Goal: Task Accomplishment & Management: Manage account settings

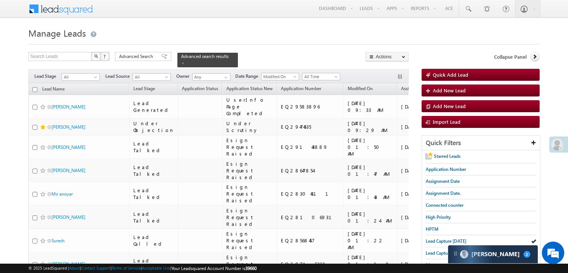
click at [433, 237] on link "Lead Capture today" at bounding box center [446, 240] width 41 height 7
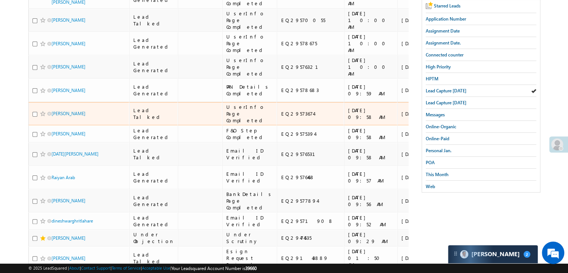
scroll to position [21, 0]
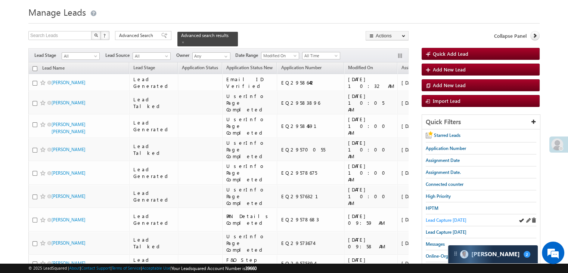
click at [445, 217] on span "Lead Capture [DATE]" at bounding box center [446, 220] width 41 height 6
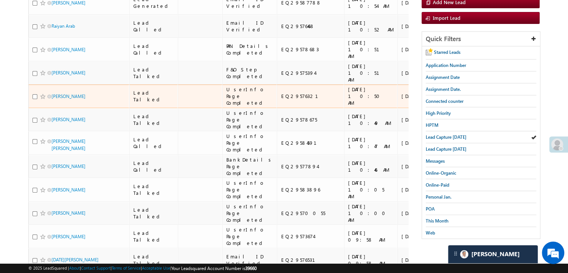
scroll to position [96, 0]
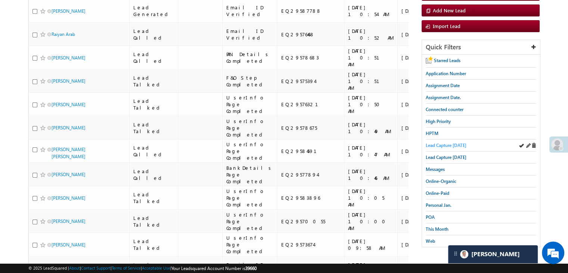
click at [444, 142] on span "Lead Capture [DATE]" at bounding box center [446, 145] width 41 height 6
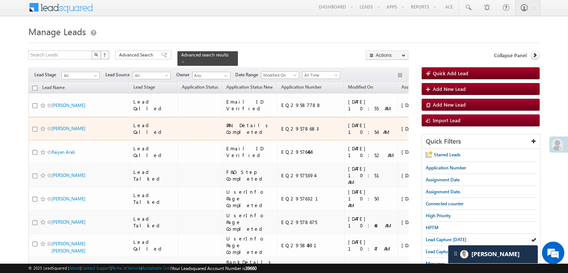
scroll to position [0, 0]
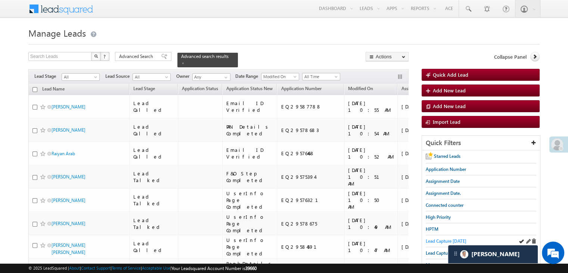
click at [436, 238] on span "Lead Capture [DATE]" at bounding box center [446, 241] width 41 height 6
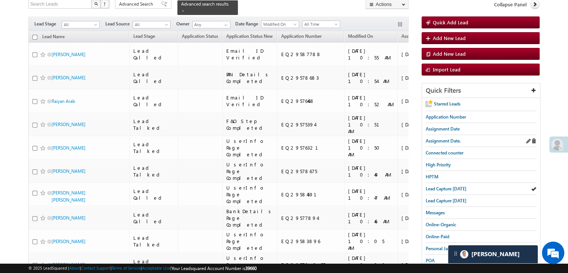
scroll to position [37, 0]
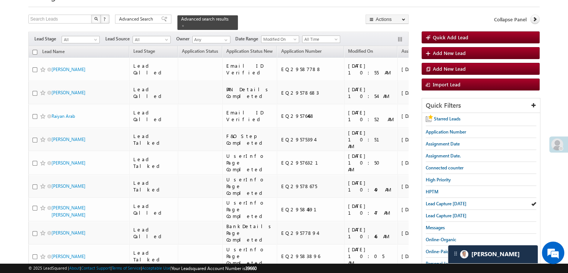
drag, startPoint x: 444, startPoint y: 200, endPoint x: 414, endPoint y: 191, distance: 31.3
click at [445, 200] on span "Lead Capture today" at bounding box center [446, 203] width 41 height 6
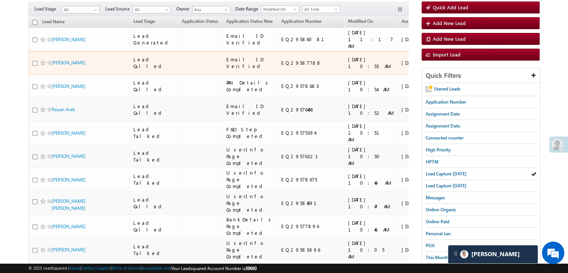
scroll to position [75, 0]
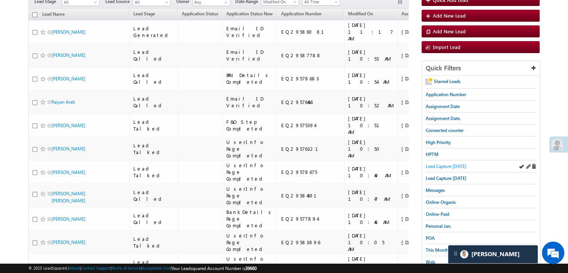
click at [450, 166] on span "Lead Capture today" at bounding box center [446, 166] width 41 height 6
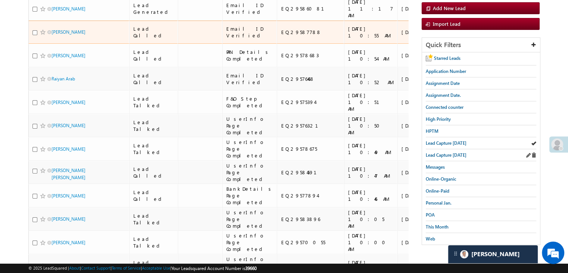
scroll to position [112, 0]
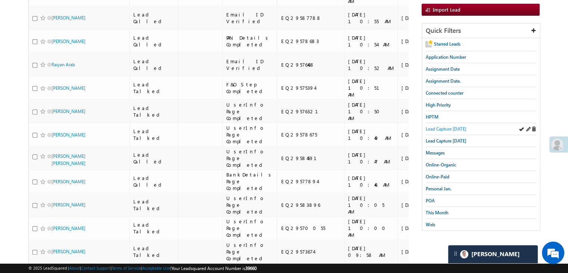
click at [457, 127] on span "Lead Capture today" at bounding box center [446, 129] width 41 height 6
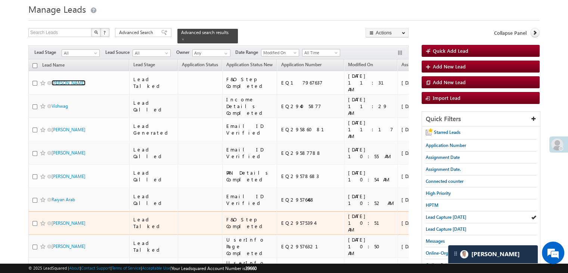
scroll to position [0, 0]
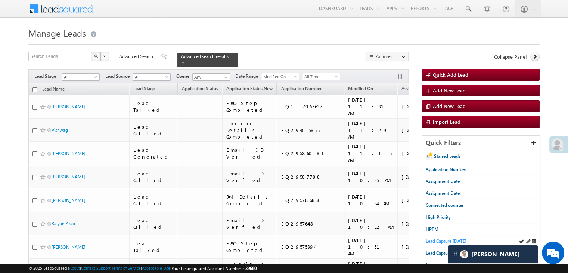
click at [428, 238] on span "Lead Capture [DATE]" at bounding box center [446, 241] width 41 height 6
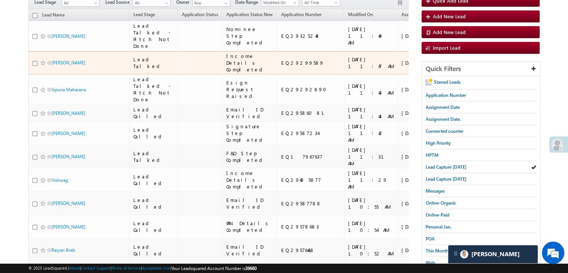
scroll to position [75, 0]
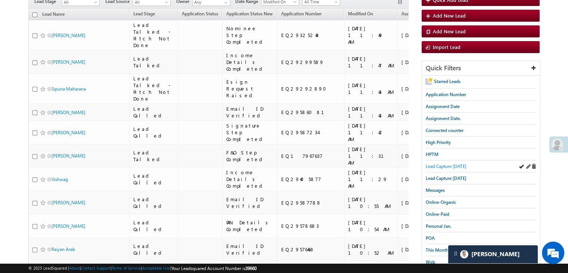
click at [438, 163] on span "Lead Capture [DATE]" at bounding box center [446, 166] width 41 height 6
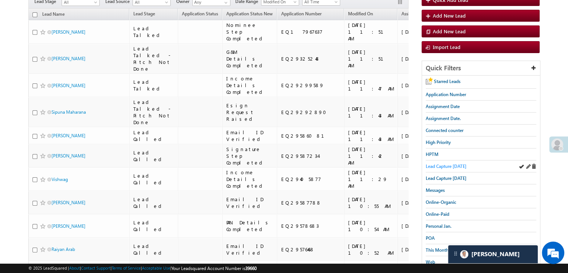
click at [445, 164] on span "Lead Capture [DATE]" at bounding box center [446, 166] width 41 height 6
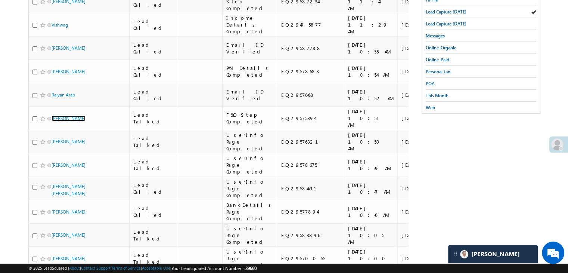
scroll to position [224, 0]
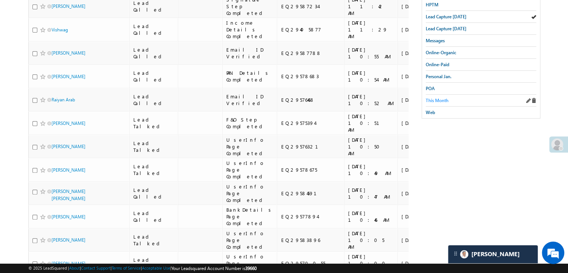
click at [433, 99] on span "This Month" at bounding box center [437, 100] width 23 height 6
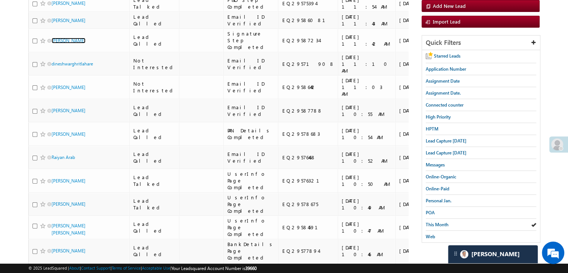
scroll to position [91, 0]
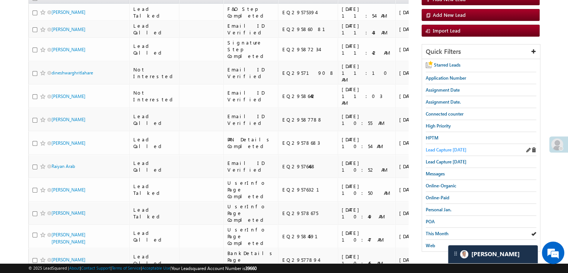
click at [448, 147] on span "Lead Capture [DATE]" at bounding box center [446, 150] width 41 height 6
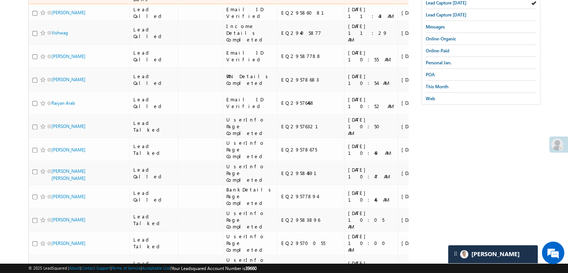
scroll to position [261, 0]
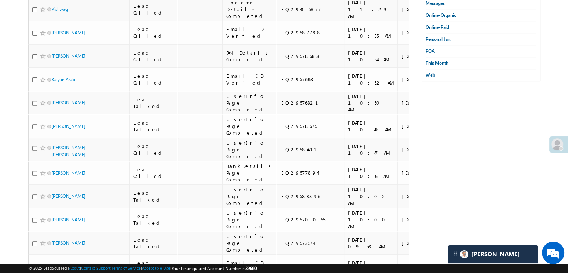
click at [418, 170] on div "Search Leads X ? 29 results found Advanced Search Advanced Search Advanced sear…" at bounding box center [283, 172] width 511 height 762
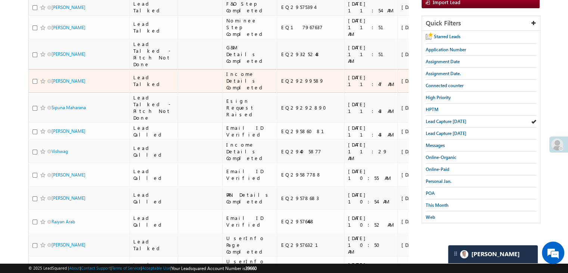
scroll to position [112, 0]
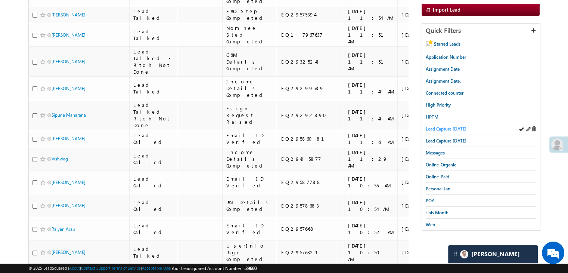
click at [445, 130] on span "Lead Capture [DATE]" at bounding box center [446, 129] width 41 height 6
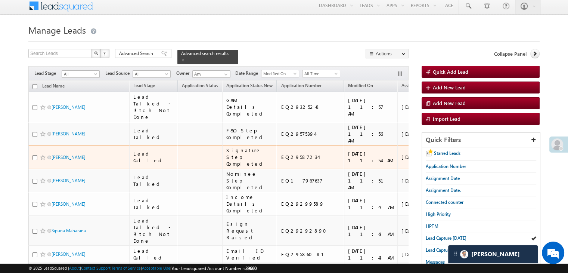
scroll to position [0, 0]
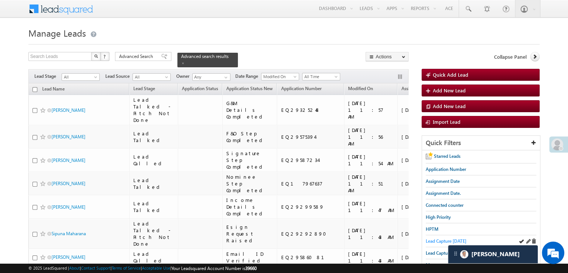
click at [439, 239] on span "Lead Capture [DATE]" at bounding box center [446, 241] width 41 height 6
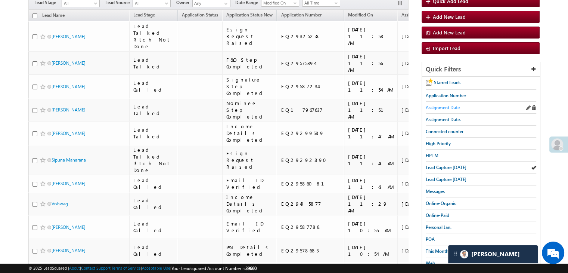
scroll to position [75, 0]
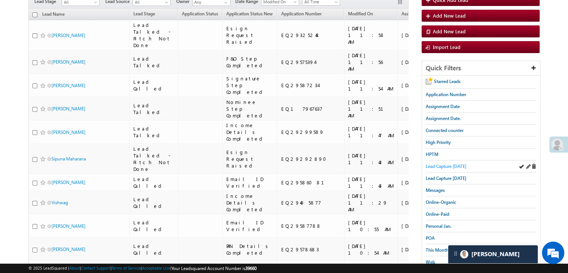
click at [455, 163] on span "Lead Capture [DATE]" at bounding box center [446, 166] width 41 height 6
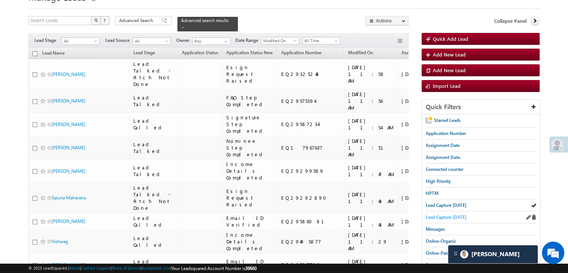
scroll to position [37, 0]
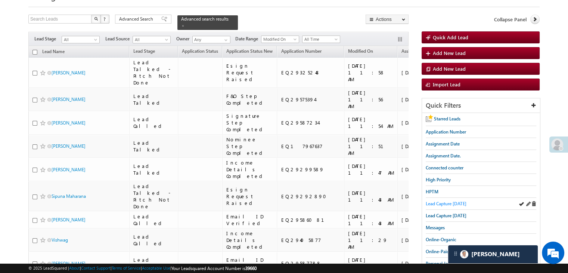
click at [445, 200] on span "Lead Capture [DATE]" at bounding box center [446, 203] width 41 height 6
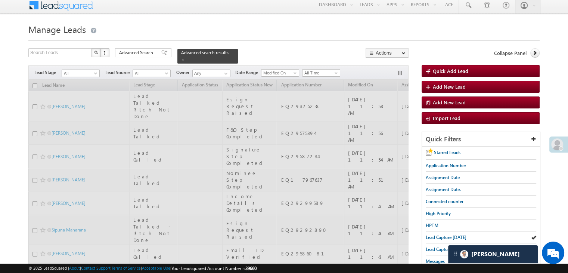
scroll to position [0, 0]
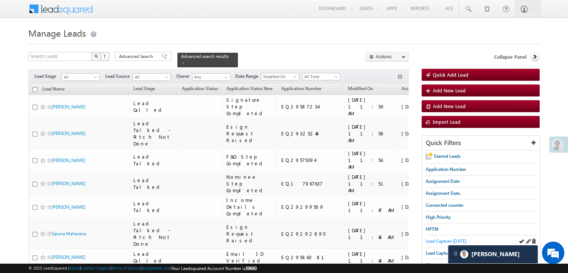
click at [441, 240] on span "Lead Capture [DATE]" at bounding box center [446, 241] width 41 height 6
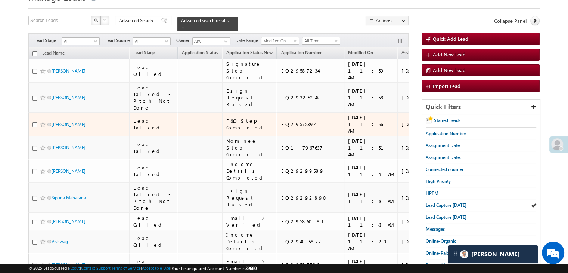
scroll to position [37, 0]
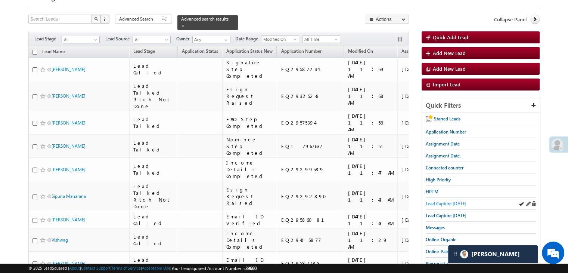
click at [433, 202] on span "Lead Capture [DATE]" at bounding box center [446, 203] width 41 height 6
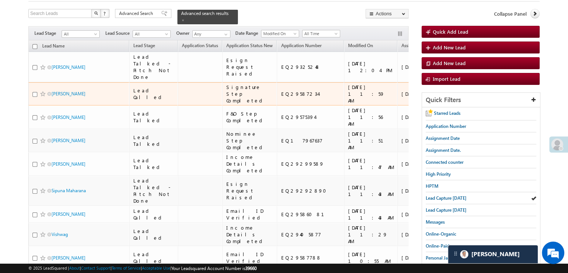
scroll to position [112, 0]
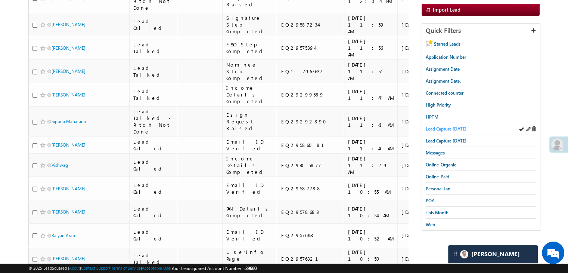
click at [444, 126] on span "Lead Capture [DATE]" at bounding box center [446, 129] width 41 height 6
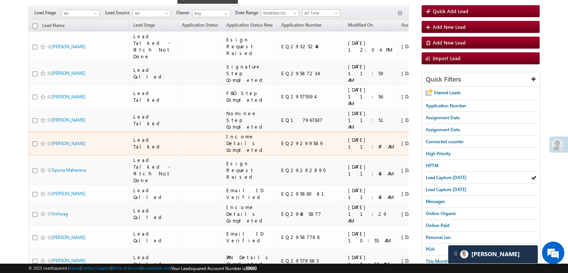
scroll to position [0, 0]
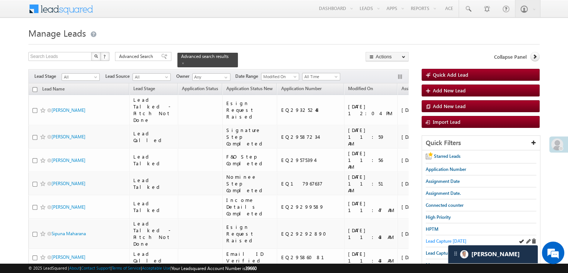
click at [430, 238] on span "Lead Capture [DATE]" at bounding box center [446, 241] width 41 height 6
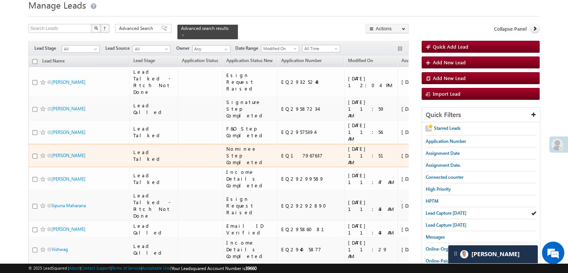
scroll to position [75, 0]
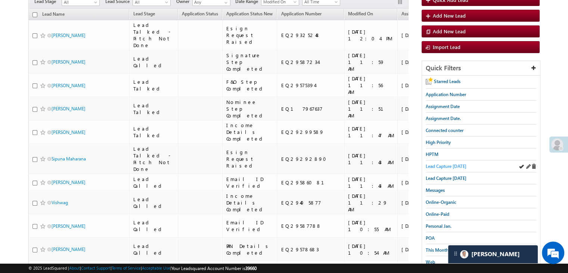
click at [442, 165] on span "Lead Capture [DATE]" at bounding box center [446, 166] width 41 height 6
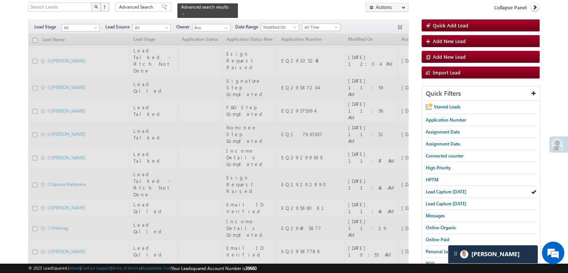
scroll to position [0, 0]
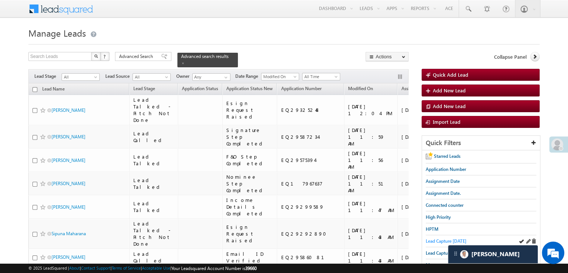
click at [447, 238] on span "Lead Capture [DATE]" at bounding box center [446, 241] width 41 height 6
click at [432, 238] on span "Lead Capture [DATE]" at bounding box center [446, 241] width 41 height 6
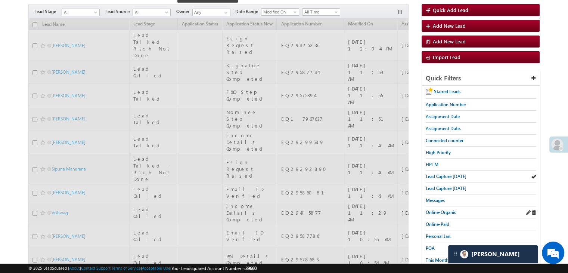
scroll to position [75, 0]
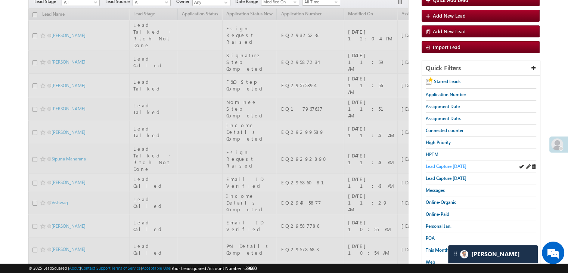
click at [446, 167] on span "Lead Capture [DATE]" at bounding box center [446, 166] width 41 height 6
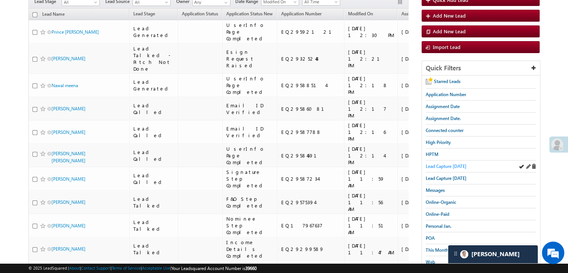
click at [432, 165] on span "Lead Capture [DATE]" at bounding box center [446, 166] width 41 height 6
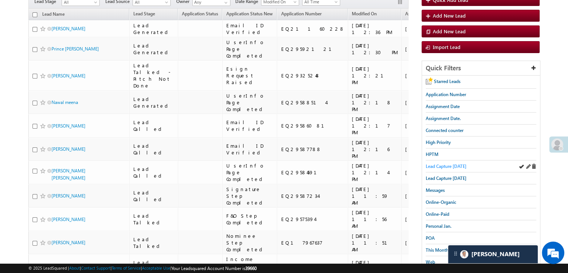
click at [435, 165] on span "Lead Capture [DATE]" at bounding box center [446, 166] width 41 height 6
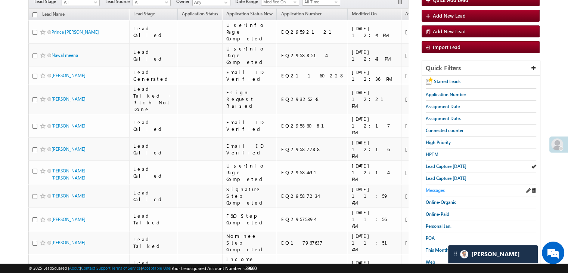
click at [433, 189] on span "Messages" at bounding box center [435, 190] width 19 height 6
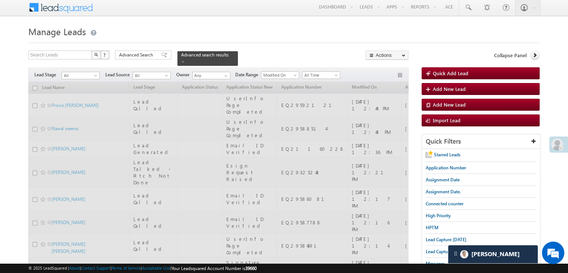
scroll to position [0, 0]
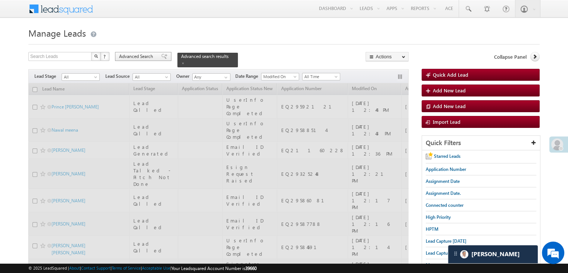
click at [155, 59] on div "Advanced Search" at bounding box center [143, 56] width 56 height 9
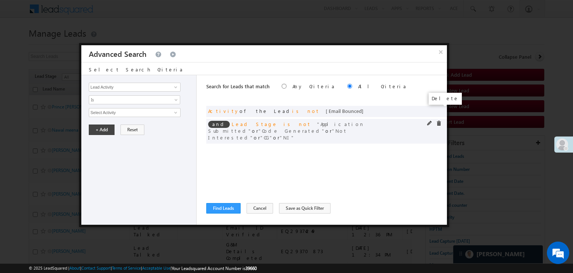
click at [0, 0] on span at bounding box center [0, 0] width 0 height 0
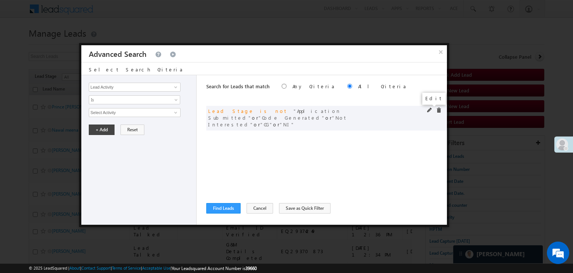
click at [429, 109] on span at bounding box center [429, 110] width 5 height 5
click at [227, 204] on button "Find Leads" at bounding box center [223, 208] width 34 height 10
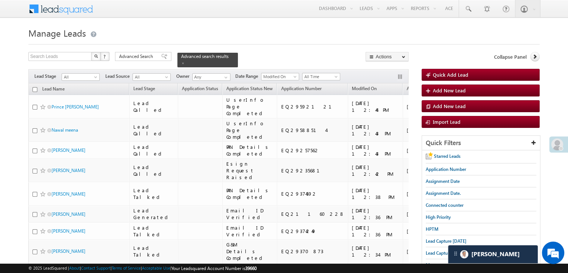
click at [35, 87] on input "checkbox" at bounding box center [34, 89] width 5 height 5
checkbox input "true"
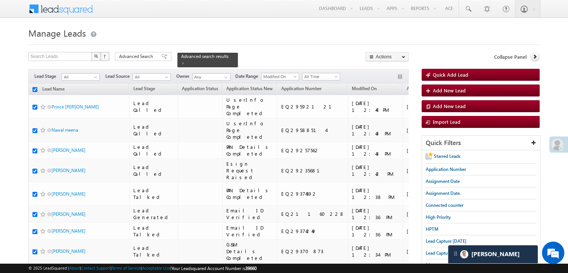
checkbox input "true"
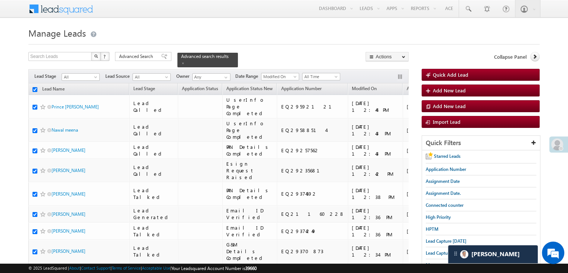
checkbox input "true"
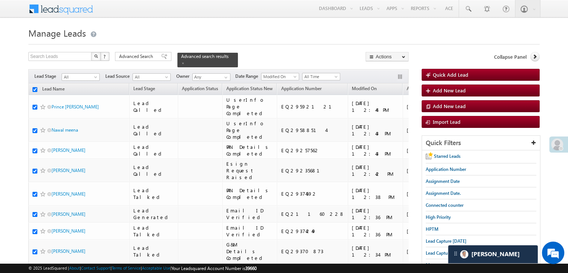
checkbox input "true"
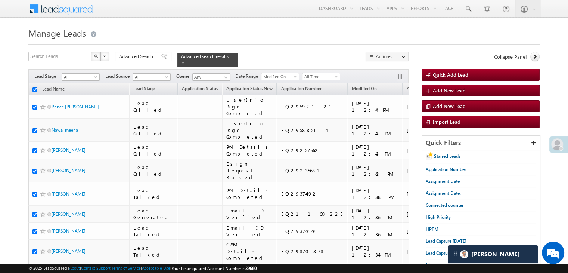
checkbox input "true"
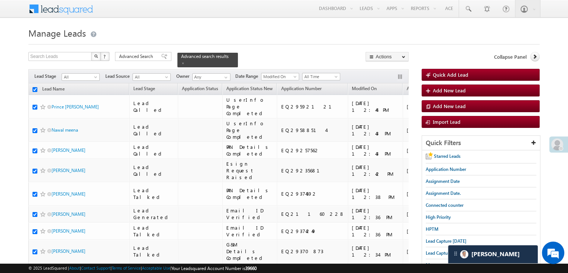
checkbox input "true"
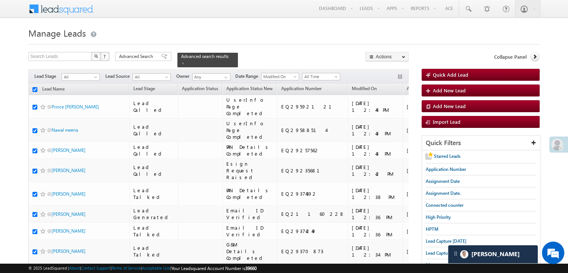
checkbox input "true"
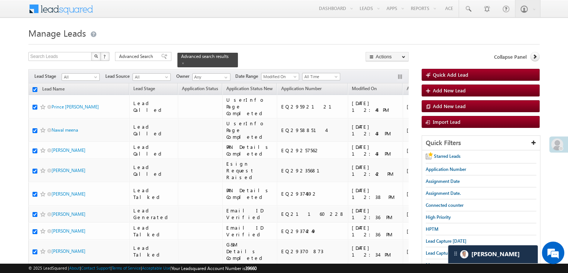
checkbox input "true"
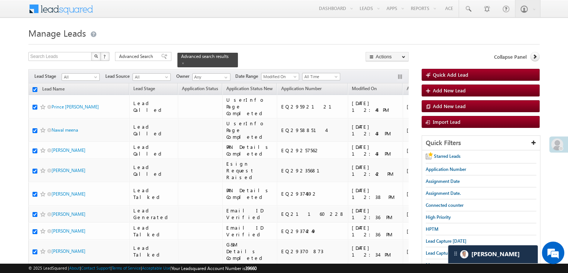
checkbox input "true"
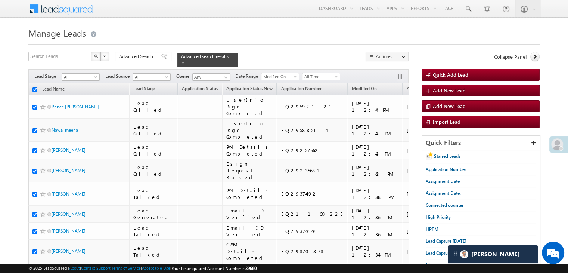
checkbox input "true"
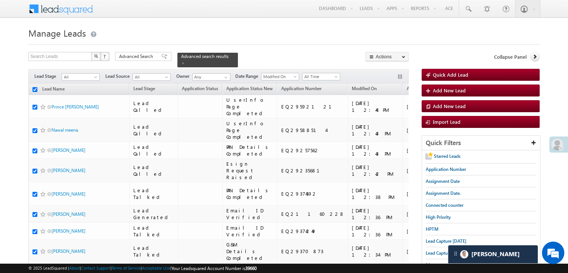
checkbox input "true"
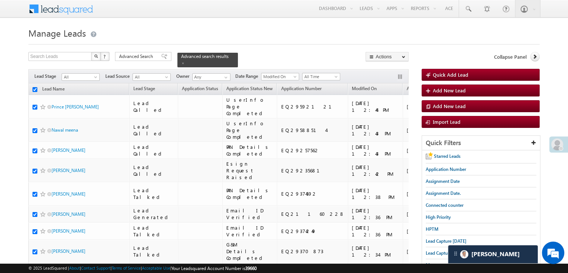
checkbox input "true"
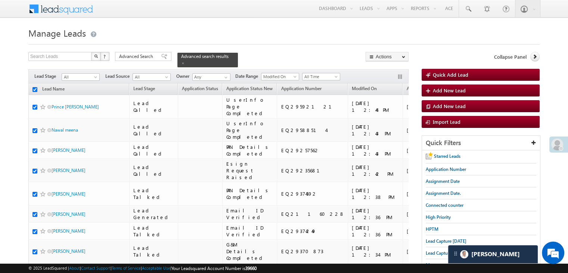
checkbox input "true"
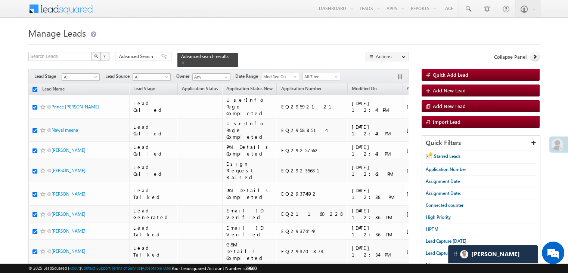
checkbox input "true"
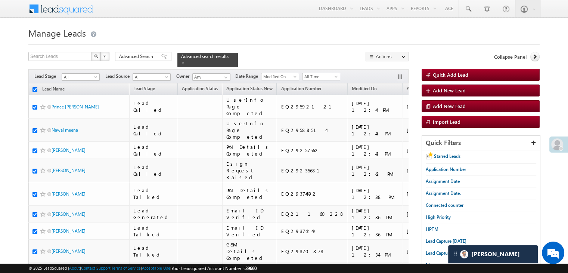
checkbox input "true"
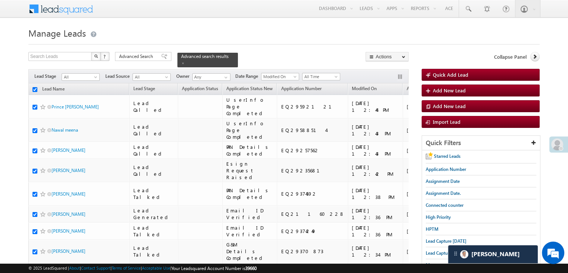
checkbox input "true"
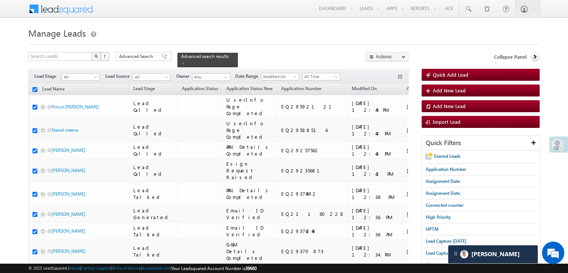
checkbox input "true"
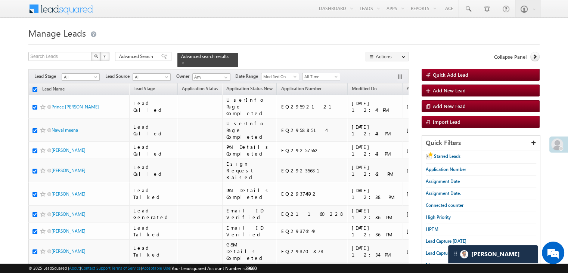
checkbox input "true"
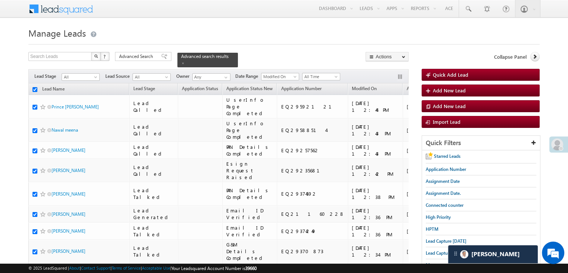
checkbox input "true"
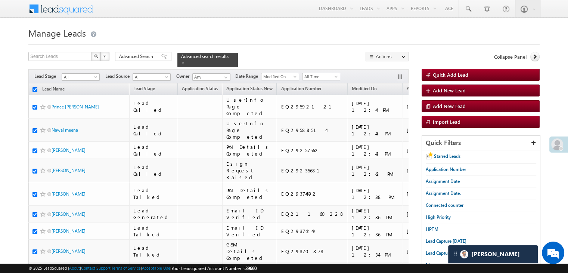
checkbox input "true"
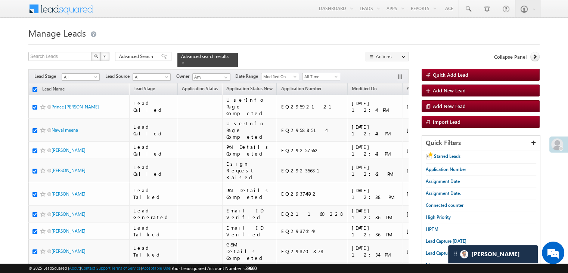
checkbox input "true"
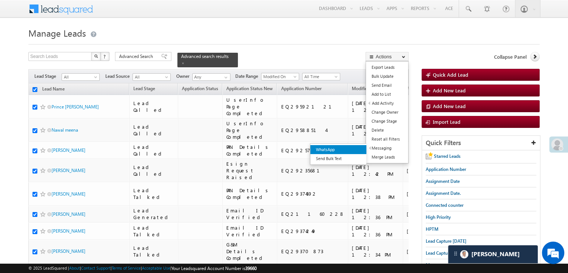
click at [358, 147] on link "WhatsApp" at bounding box center [338, 149] width 56 height 9
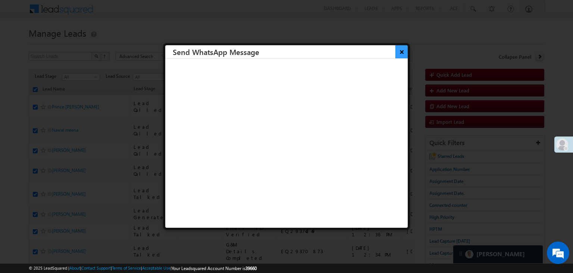
click at [397, 52] on button "×" at bounding box center [402, 51] width 12 height 13
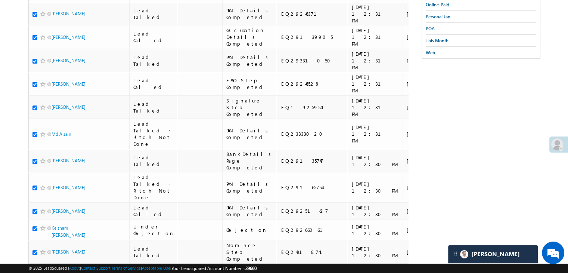
scroll to position [4217, 0]
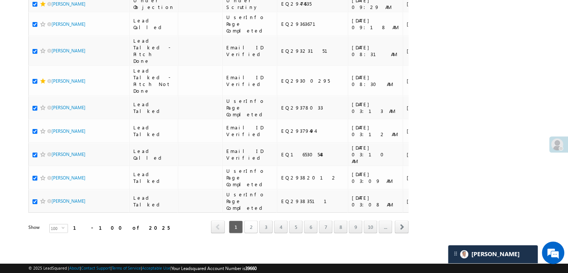
click at [247, 221] on link "2" at bounding box center [250, 226] width 13 height 13
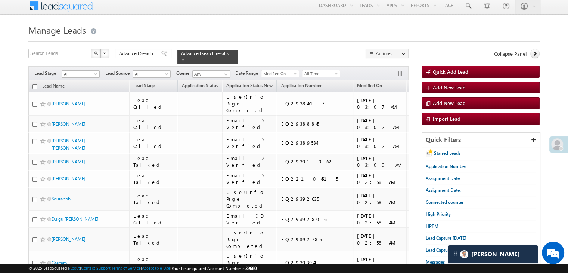
scroll to position [0, 0]
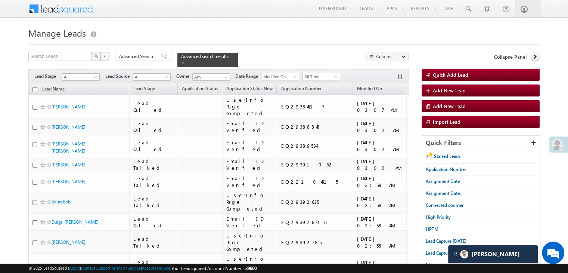
click at [34, 87] on input "checkbox" at bounding box center [34, 89] width 5 height 5
checkbox input "true"
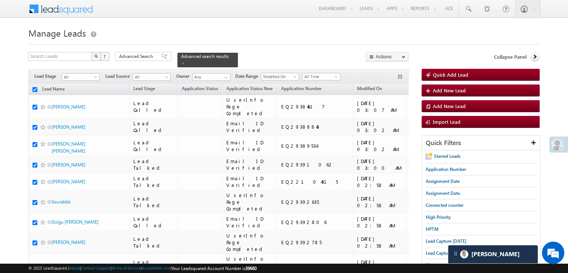
checkbox input "true"
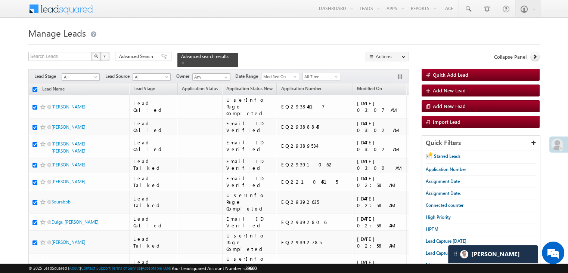
checkbox input "true"
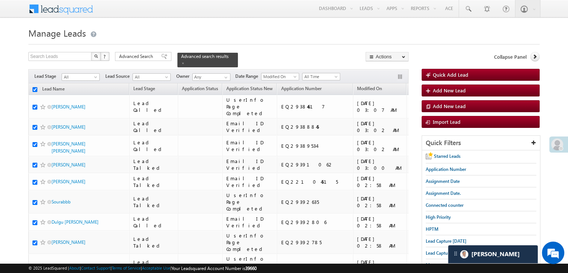
checkbox input "true"
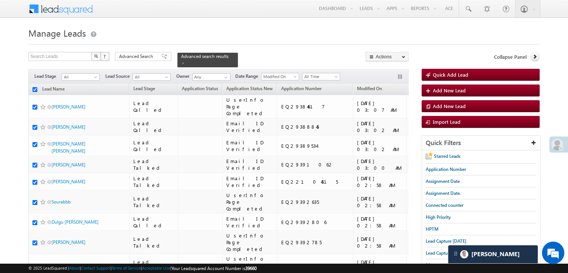
checkbox input "true"
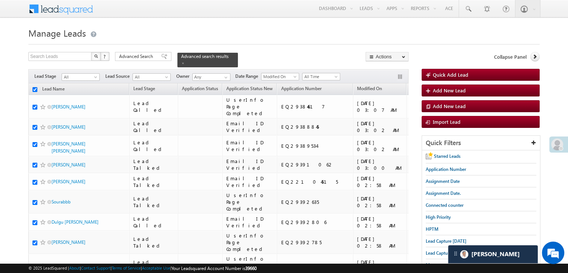
checkbox input "true"
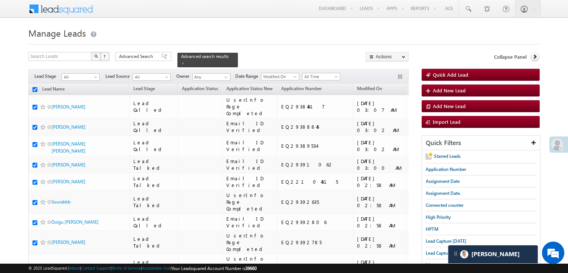
checkbox input "true"
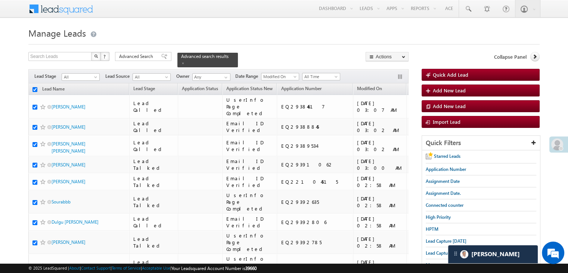
checkbox input "true"
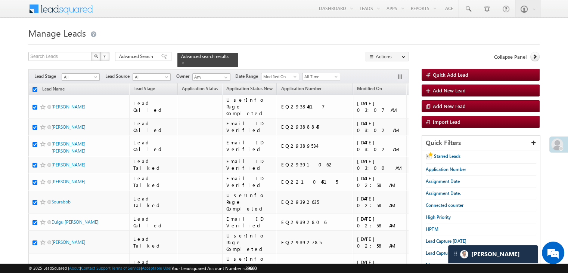
checkbox input "true"
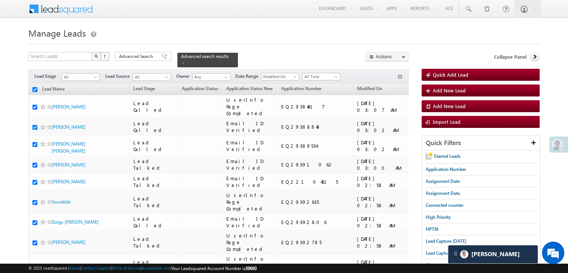
checkbox input "true"
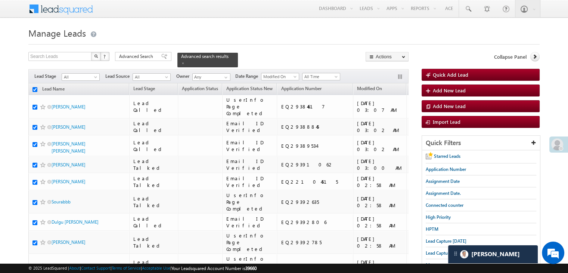
checkbox input "true"
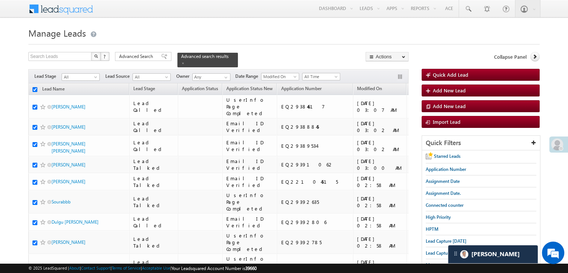
checkbox input "true"
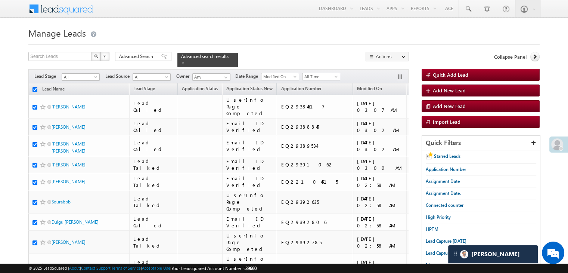
checkbox input "true"
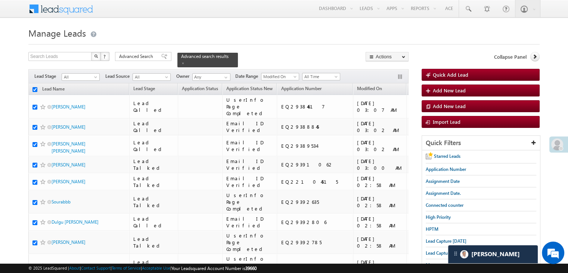
checkbox input "true"
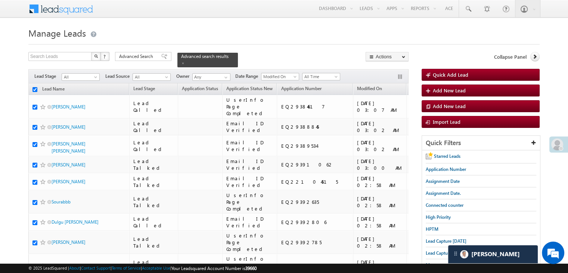
checkbox input "true"
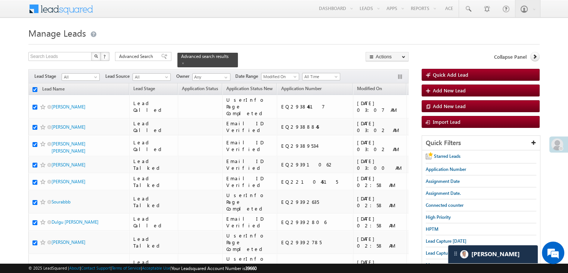
checkbox input "true"
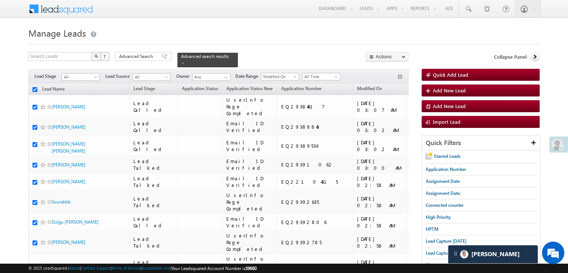
checkbox input "true"
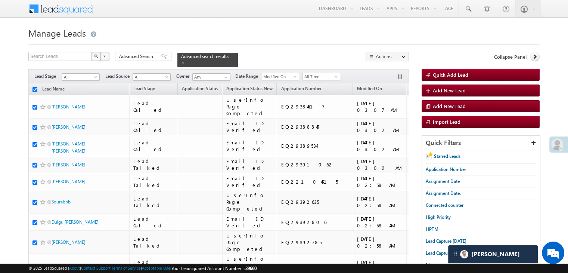
checkbox input "true"
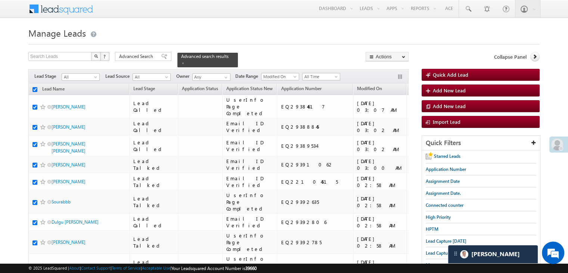
checkbox input "true"
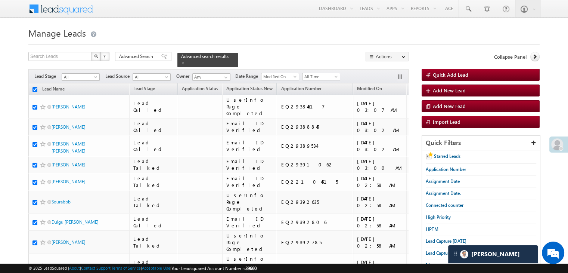
checkbox input "true"
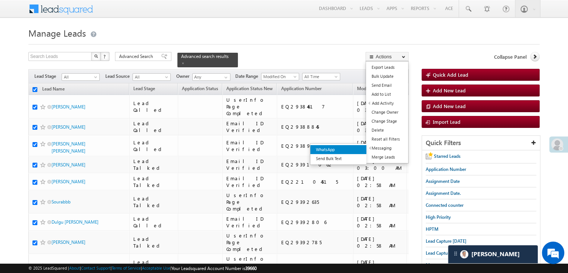
click at [362, 151] on link "WhatsApp" at bounding box center [338, 149] width 56 height 9
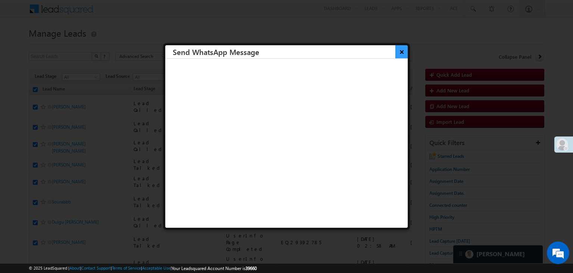
click at [396, 54] on button "×" at bounding box center [402, 51] width 12 height 13
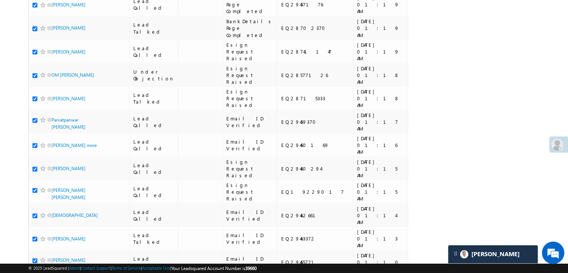
scroll to position [4217, 0]
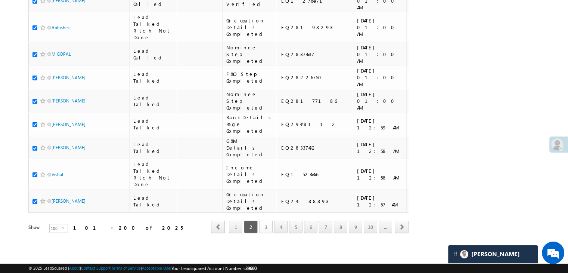
click at [269, 225] on link "3" at bounding box center [265, 226] width 13 height 13
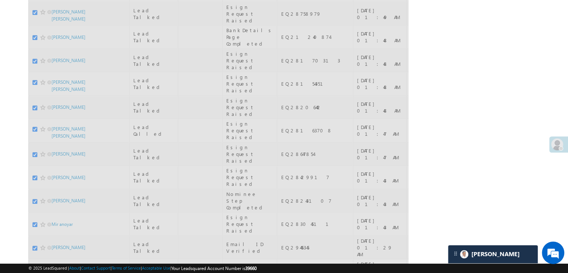
scroll to position [0, 0]
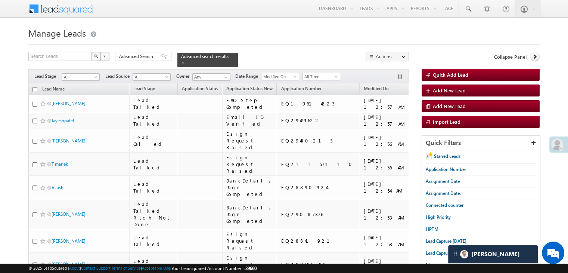
click at [35, 87] on input "checkbox" at bounding box center [34, 89] width 5 height 5
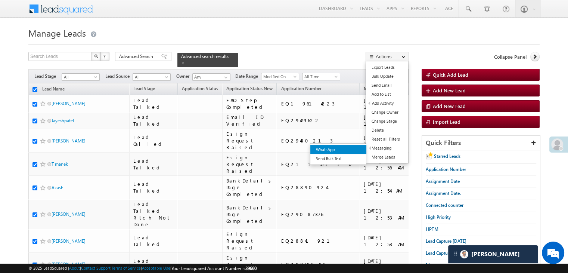
click at [349, 149] on link "WhatsApp" at bounding box center [338, 149] width 56 height 9
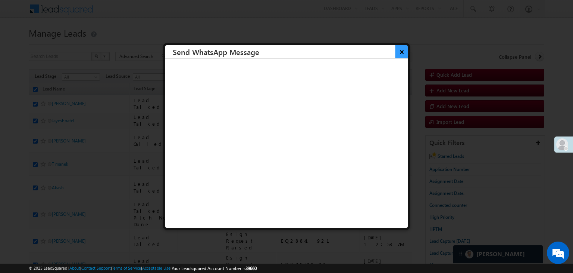
click at [396, 50] on button "×" at bounding box center [402, 51] width 12 height 13
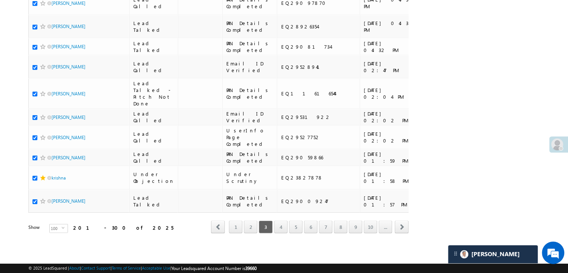
scroll to position [4217, 0]
click at [282, 221] on link "4" at bounding box center [280, 226] width 13 height 13
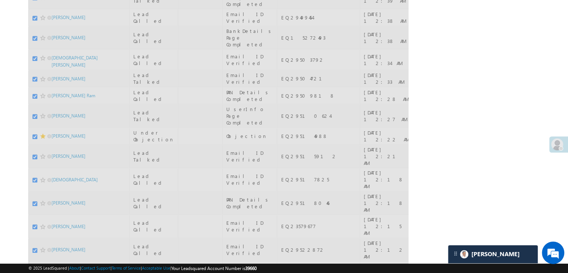
scroll to position [0, 0]
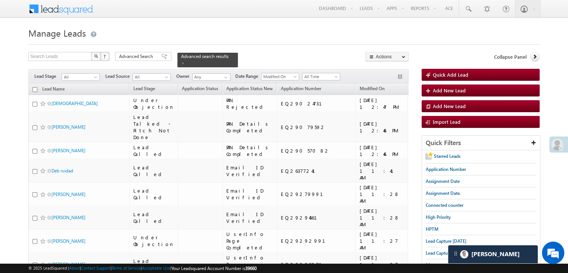
click at [36, 87] on input "checkbox" at bounding box center [34, 89] width 5 height 5
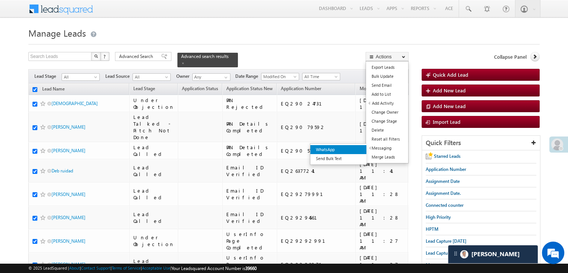
click at [357, 148] on link "WhatsApp" at bounding box center [338, 149] width 56 height 9
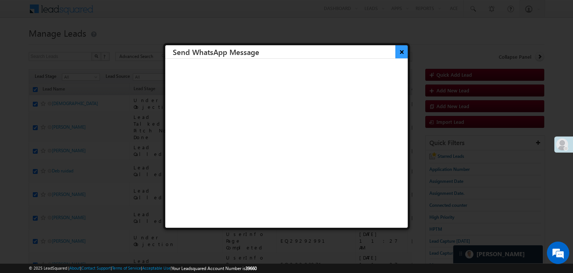
click at [397, 50] on button "×" at bounding box center [402, 51] width 12 height 13
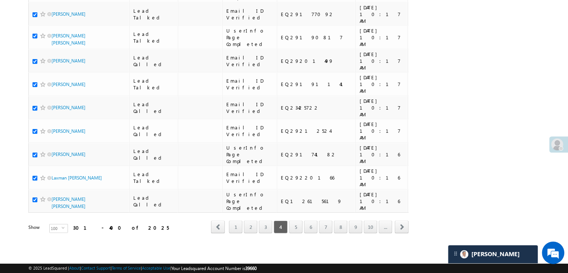
scroll to position [4217, 0]
click at [297, 223] on link "5" at bounding box center [295, 226] width 13 height 13
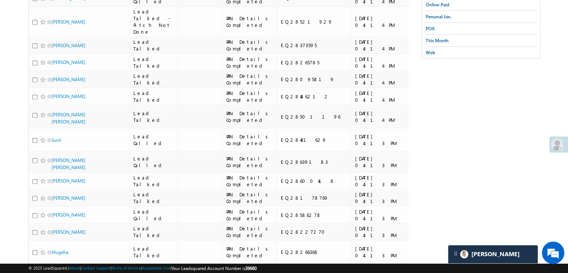
scroll to position [0, 0]
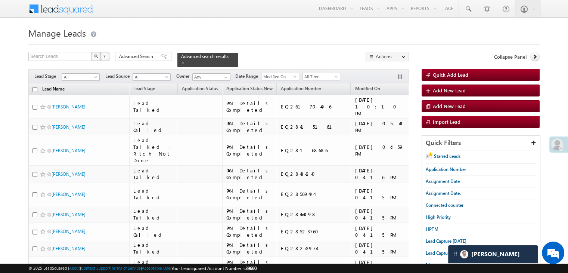
drag, startPoint x: 35, startPoint y: 86, endPoint x: 41, endPoint y: 88, distance: 6.7
click at [35, 87] on input "checkbox" at bounding box center [34, 89] width 5 height 5
drag, startPoint x: 356, startPoint y: 150, endPoint x: 342, endPoint y: 143, distance: 15.9
click at [356, 150] on link "WhatsApp" at bounding box center [359, 148] width 56 height 9
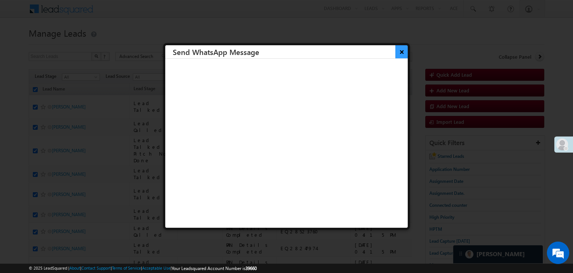
click at [396, 54] on button "×" at bounding box center [402, 51] width 12 height 13
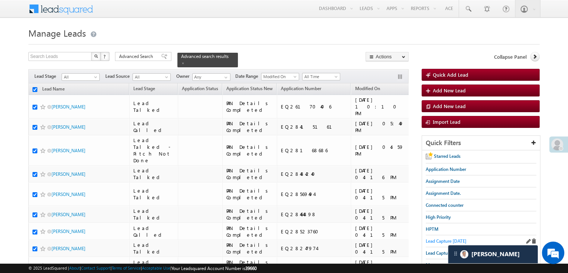
click at [439, 238] on span "Lead Capture [DATE]" at bounding box center [446, 241] width 41 height 6
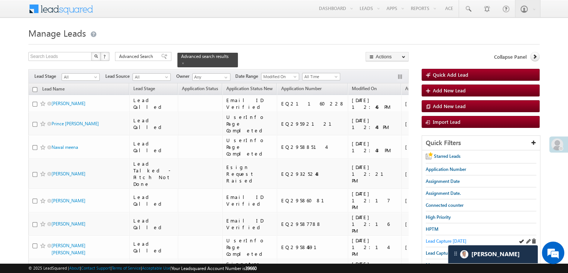
click at [442, 238] on span "Lead Capture [DATE]" at bounding box center [446, 241] width 41 height 6
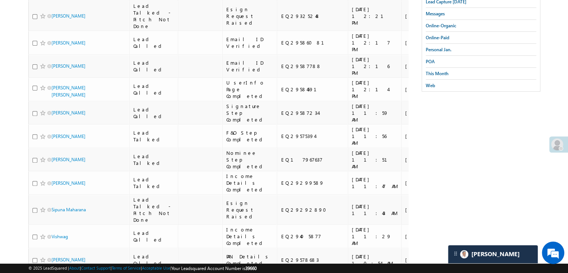
scroll to position [261, 0]
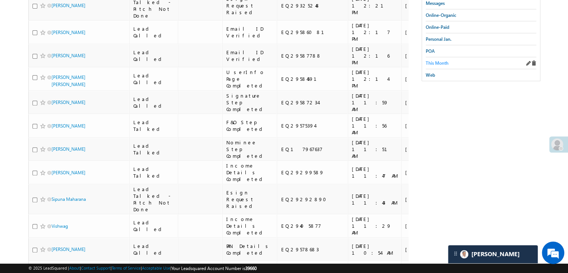
click at [441, 63] on span "This Month" at bounding box center [437, 63] width 23 height 6
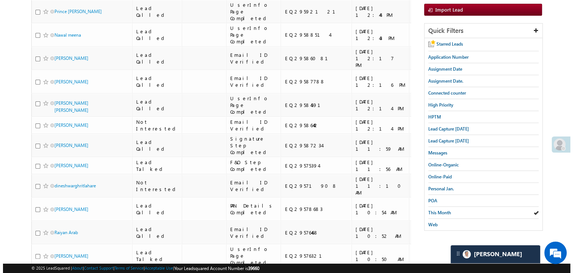
scroll to position [0, 0]
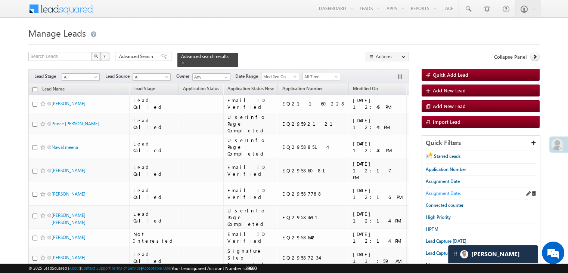
click at [449, 192] on span "Assignment Date." at bounding box center [443, 193] width 35 height 6
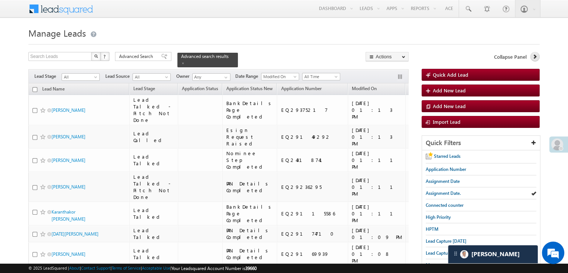
click at [536, 57] on icon at bounding box center [534, 56] width 5 height 5
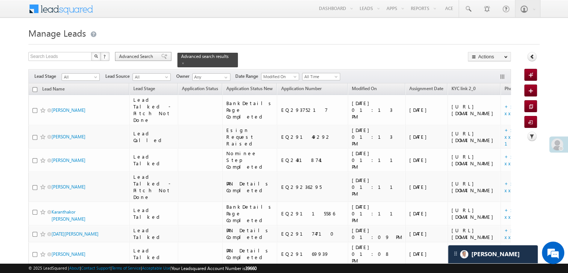
click at [155, 55] on div "Advanced Search" at bounding box center [143, 56] width 56 height 9
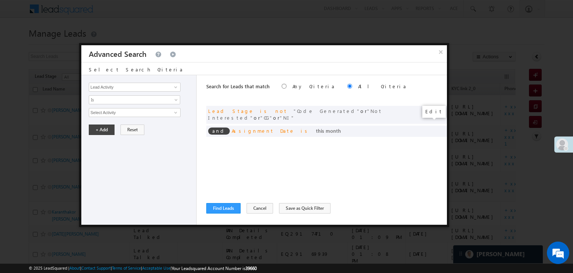
click at [0, 0] on span at bounding box center [0, 0] width 0 height 0
click at [145, 112] on span "This Month" at bounding box center [129, 112] width 81 height 7
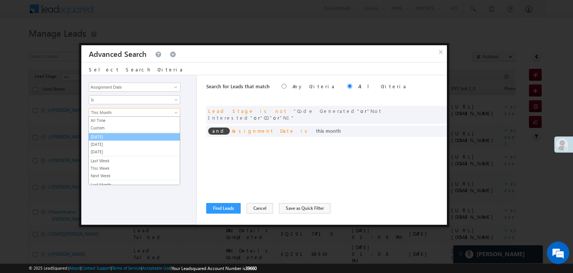
click at [116, 133] on link "[DATE]" at bounding box center [134, 136] width 91 height 7
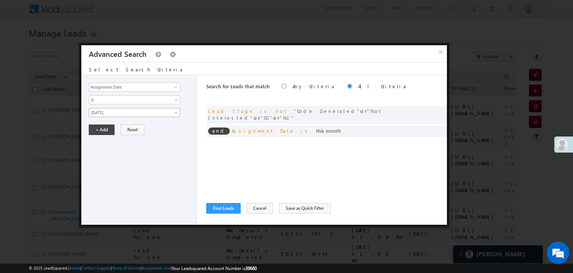
click at [125, 114] on span "[DATE]" at bounding box center [129, 112] width 81 height 7
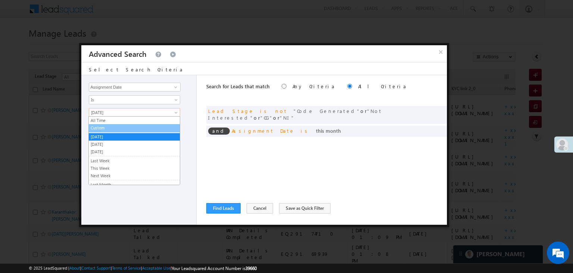
click at [120, 127] on link "Custom" at bounding box center [134, 127] width 91 height 7
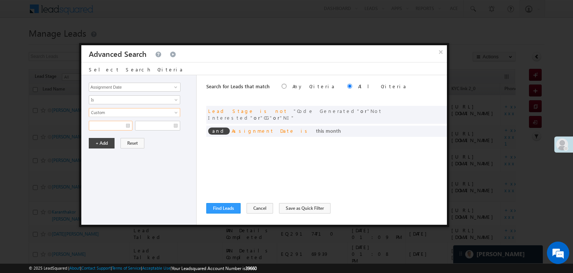
click at [118, 124] on input "text" at bounding box center [111, 126] width 44 height 10
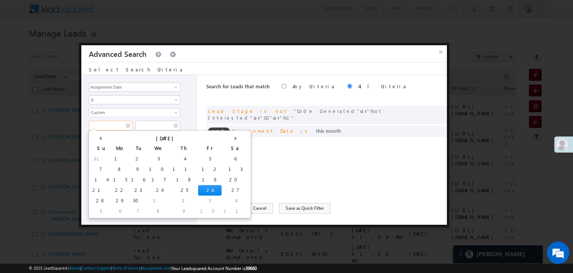
click at [147, 187] on td "24" at bounding box center [159, 190] width 24 height 10
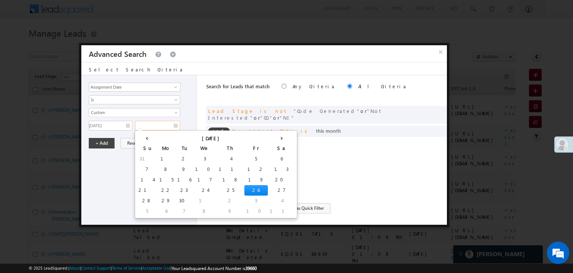
click at [164, 124] on input "text" at bounding box center [157, 126] width 45 height 10
click at [193, 189] on td "24" at bounding box center [205, 190] width 24 height 10
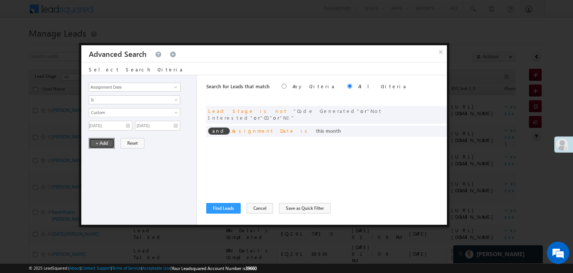
click at [103, 146] on button "+ Add" at bounding box center [102, 143] width 26 height 10
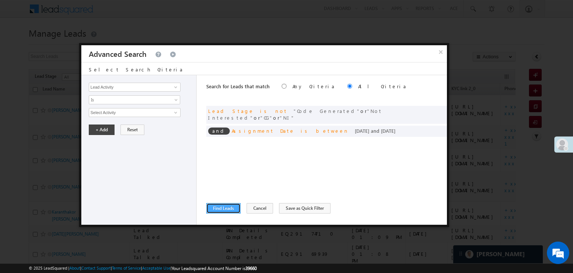
click at [224, 206] on button "Find Leads" at bounding box center [223, 208] width 34 height 10
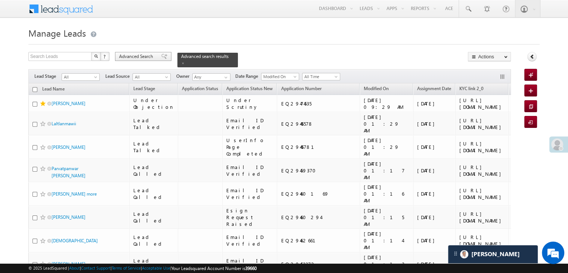
click at [155, 56] on span "Advanced Search" at bounding box center [137, 56] width 36 height 7
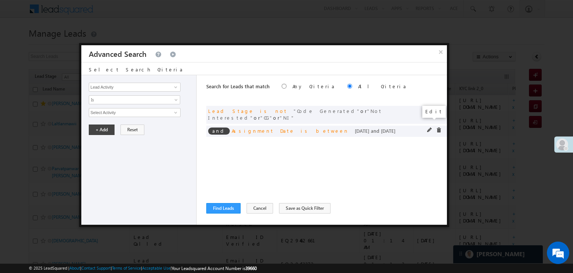
click at [429, 127] on span at bounding box center [429, 129] width 5 height 5
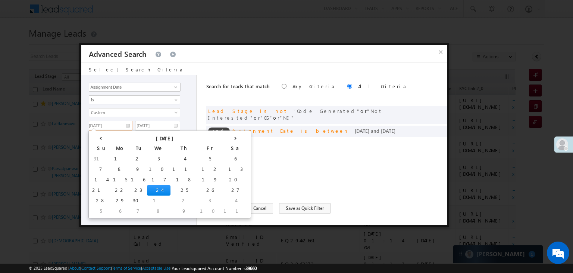
click at [124, 121] on input "09/24/25" at bounding box center [111, 126] width 44 height 10
click at [129, 188] on td "23" at bounding box center [138, 190] width 18 height 10
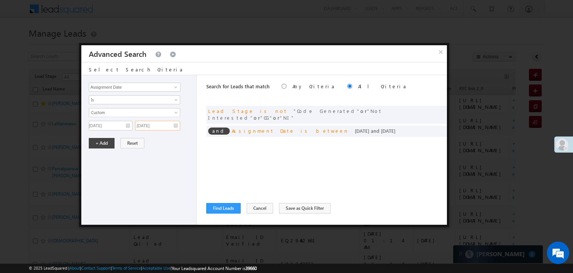
click at [165, 126] on input "09/24/25" at bounding box center [157, 126] width 45 height 10
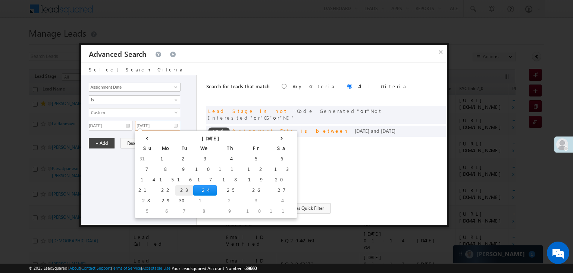
click at [175, 187] on td "23" at bounding box center [184, 190] width 18 height 10
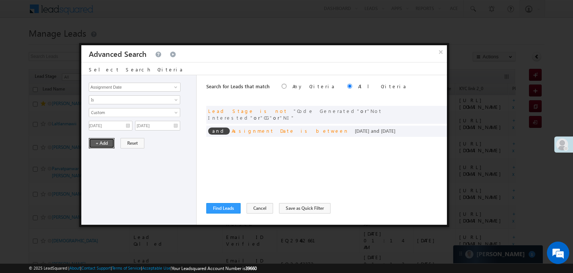
click at [108, 142] on button "+ Add" at bounding box center [102, 143] width 26 height 10
click at [225, 207] on button "Find Leads" at bounding box center [223, 208] width 34 height 10
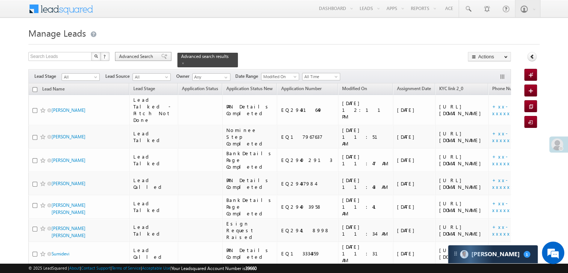
click at [161, 56] on span at bounding box center [164, 56] width 6 height 5
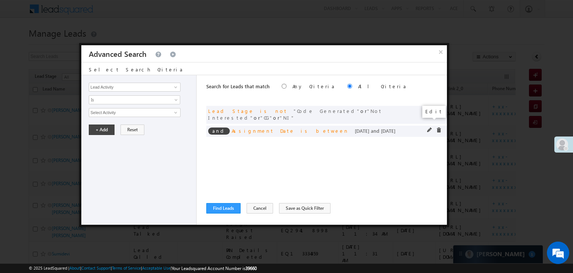
click at [429, 127] on span at bounding box center [429, 129] width 5 height 5
click at [126, 123] on input "[DATE]" at bounding box center [111, 126] width 44 height 10
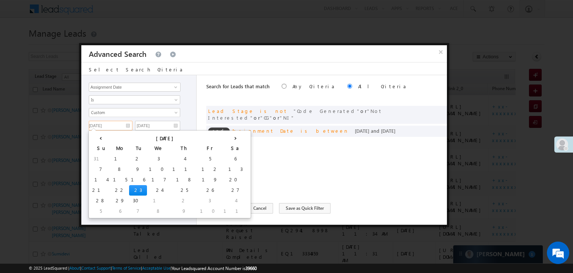
click at [111, 189] on td "22" at bounding box center [120, 190] width 18 height 10
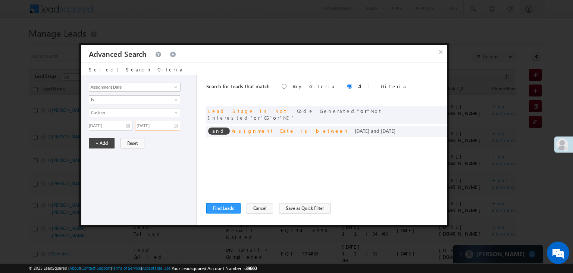
click at [162, 127] on input "[DATE]" at bounding box center [157, 126] width 45 height 10
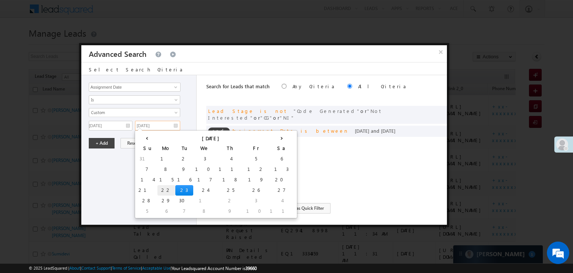
click at [158, 189] on td "22" at bounding box center [167, 190] width 18 height 10
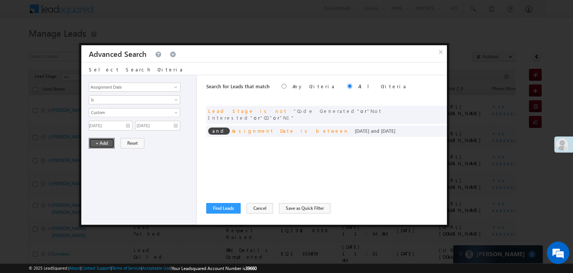
click at [103, 143] on button "+ Add" at bounding box center [102, 143] width 26 height 10
click at [220, 208] on button "Find Leads" at bounding box center [223, 208] width 34 height 10
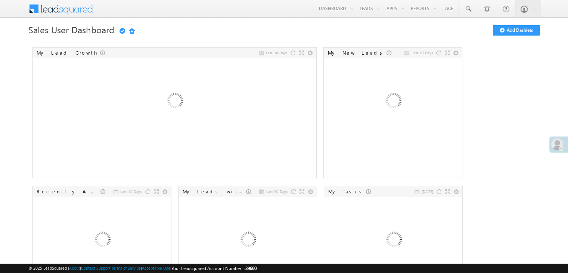
click at [552, 146] on span at bounding box center [557, 144] width 12 height 12
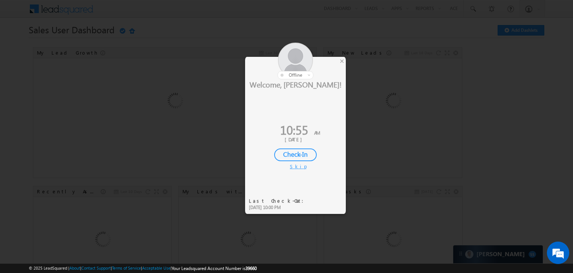
click at [286, 150] on div "Check-In" at bounding box center [295, 154] width 43 height 13
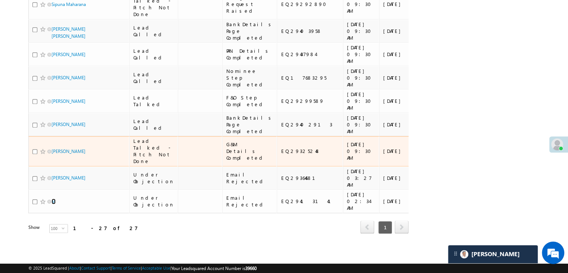
scroll to position [605, 0]
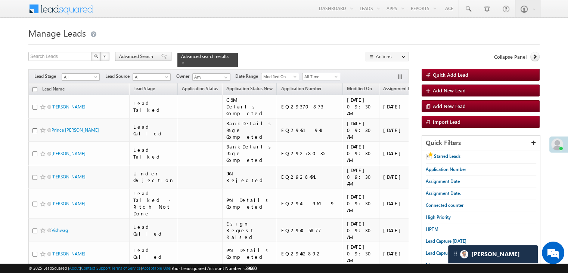
click at [162, 57] on span at bounding box center [164, 56] width 6 height 5
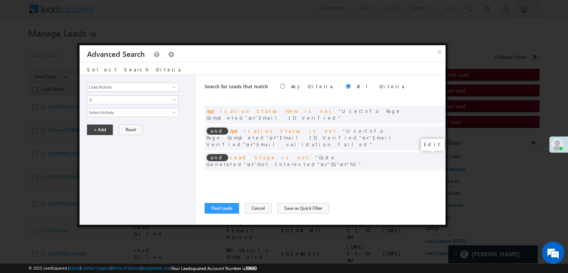
click at [426, 174] on span at bounding box center [428, 176] width 5 height 5
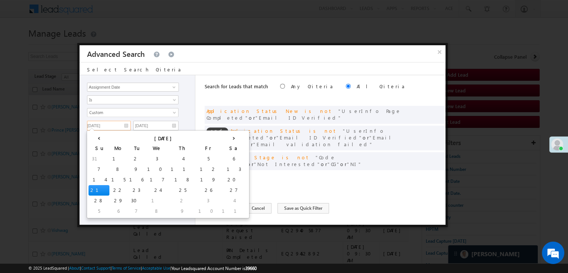
click at [118, 125] on input "[DATE]" at bounding box center [109, 126] width 44 height 10
click at [169, 176] on td "18" at bounding box center [183, 179] width 28 height 10
type input "[DATE]"
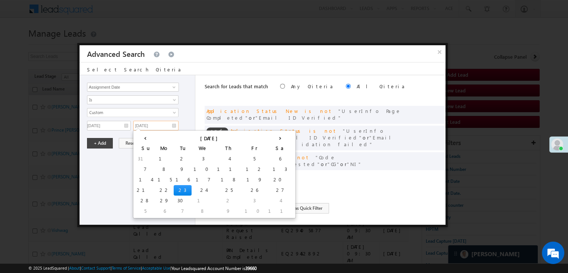
click at [167, 126] on input "[DATE]" at bounding box center [155, 126] width 45 height 10
click at [266, 180] on td "20" at bounding box center [280, 179] width 28 height 10
type input "[DATE]"
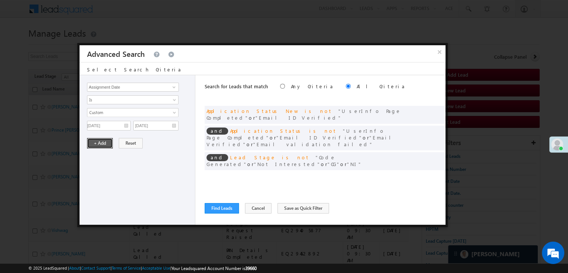
click at [105, 144] on button "+ Add" at bounding box center [100, 143] width 26 height 10
click at [215, 207] on button "Find Leads" at bounding box center [222, 208] width 34 height 10
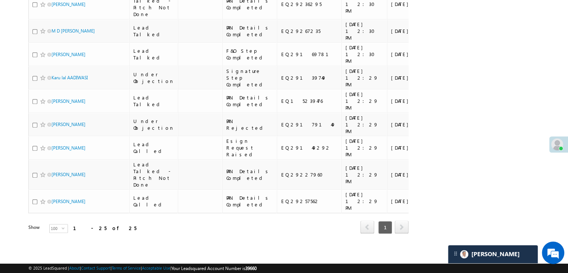
scroll to position [556, 0]
